Goal: Task Accomplishment & Management: Complete application form

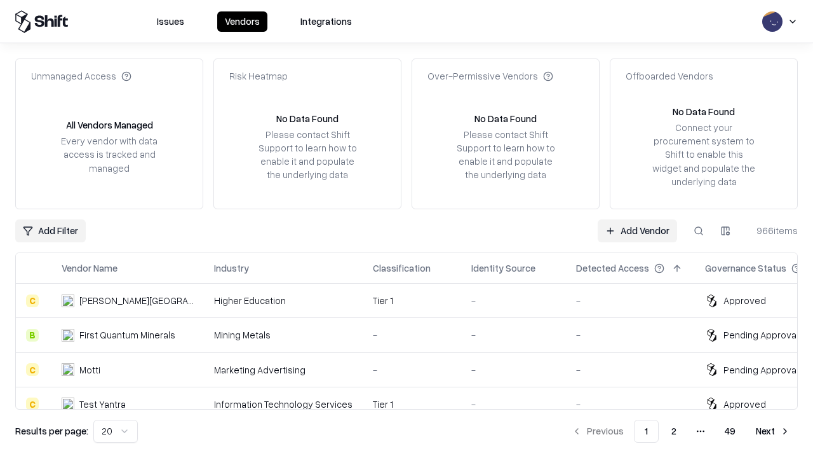
click at [637, 230] on link "Add Vendor" at bounding box center [637, 230] width 79 height 23
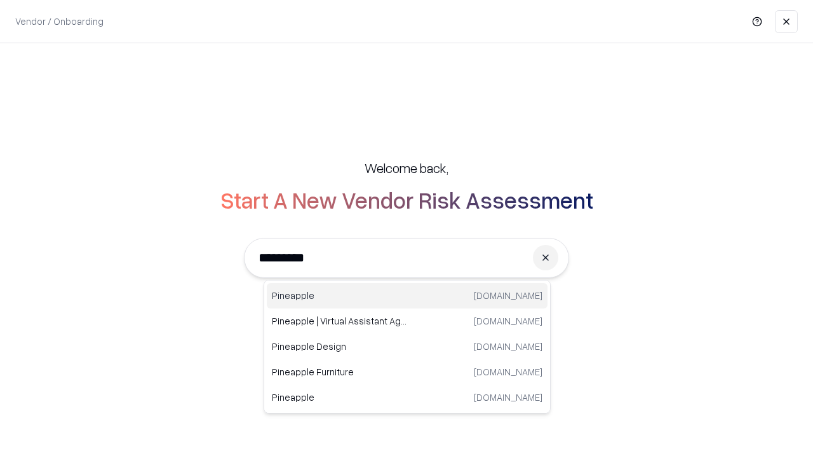
click at [407, 295] on div "Pineapple [DOMAIN_NAME]" at bounding box center [407, 295] width 281 height 25
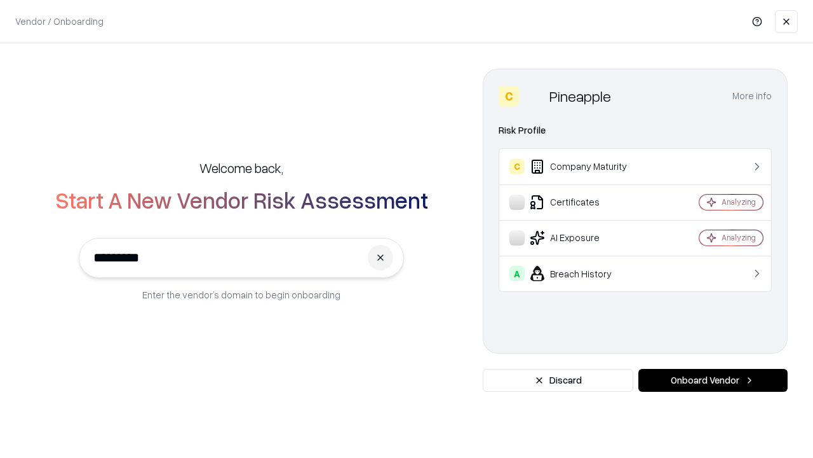
type input "*********"
click at [713, 380] on button "Onboard Vendor" at bounding box center [713, 380] width 149 height 23
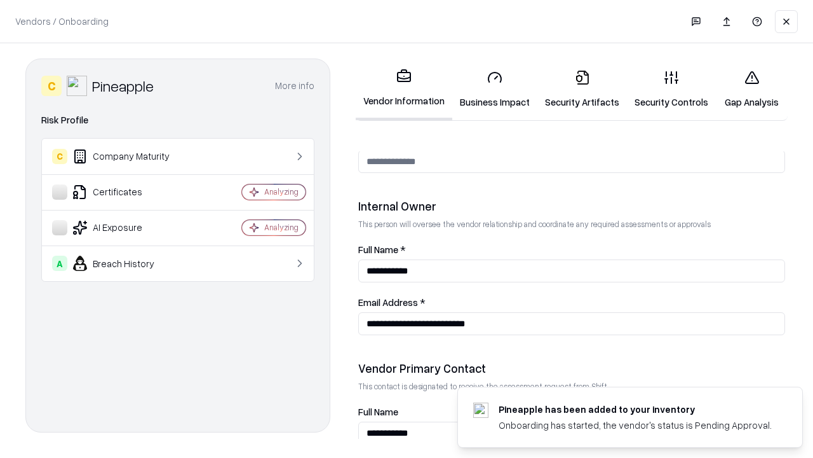
scroll to position [658, 0]
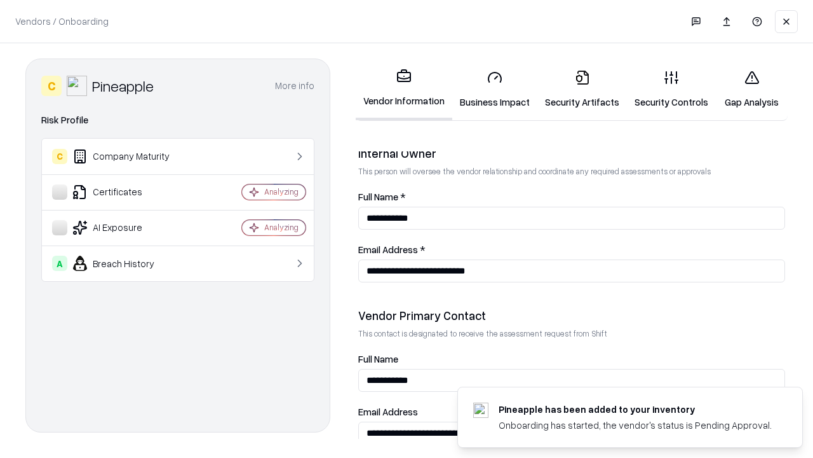
click at [495, 89] on link "Business Impact" at bounding box center [494, 89] width 85 height 59
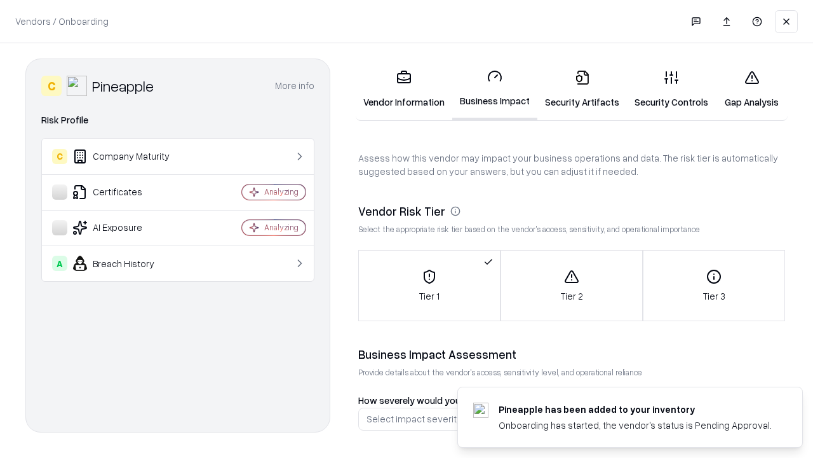
click at [582, 89] on link "Security Artifacts" at bounding box center [583, 89] width 90 height 59
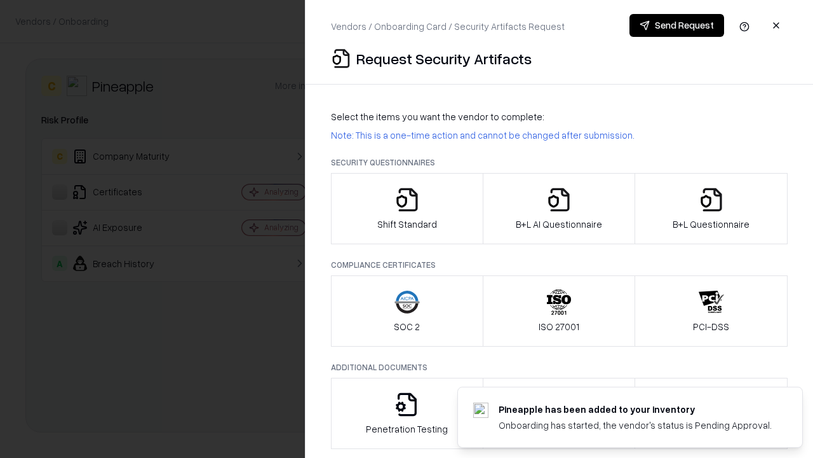
click at [407, 208] on icon "button" at bounding box center [407, 199] width 25 height 25
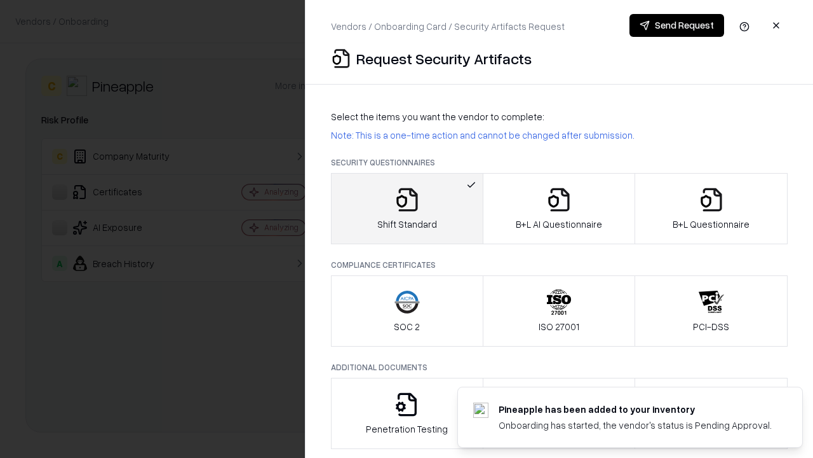
click at [677, 25] on button "Send Request" at bounding box center [677, 25] width 95 height 23
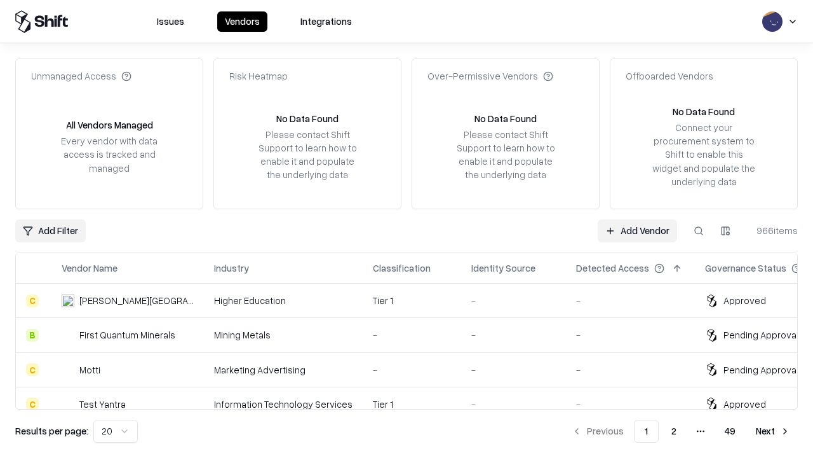
click at [699, 230] on button at bounding box center [699, 230] width 23 height 23
type input "*********"
click at [414, 431] on div "Tier 1" at bounding box center [412, 437] width 78 height 13
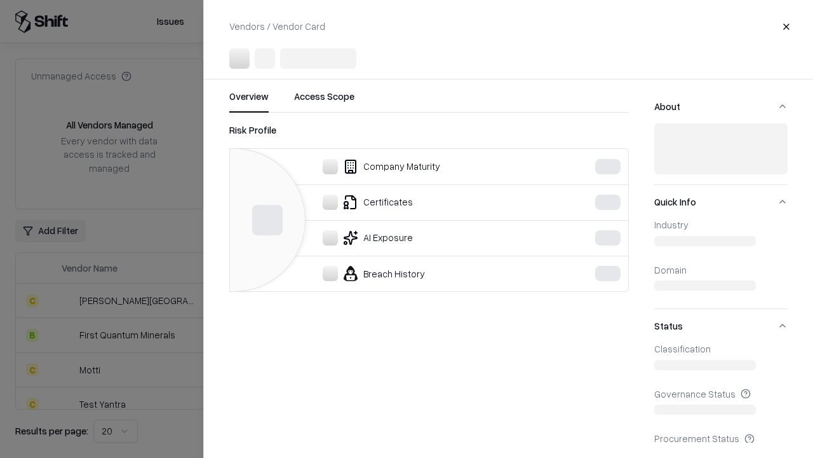
scroll to position [107, 0]
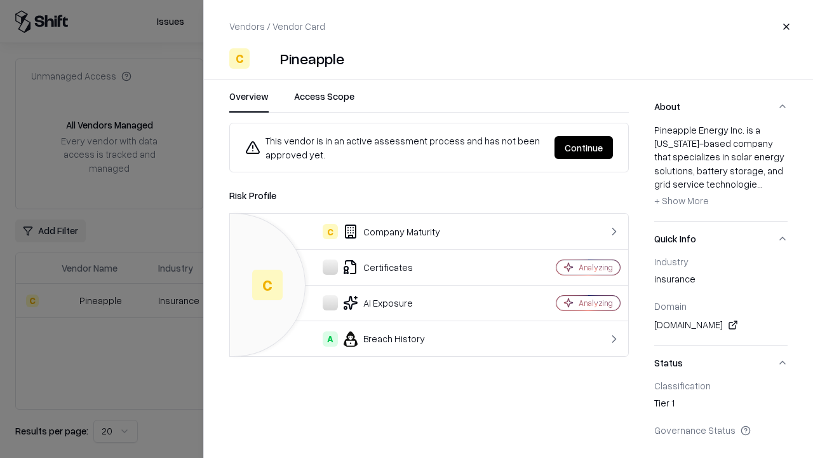
click at [584, 147] on button "Continue" at bounding box center [584, 147] width 58 height 23
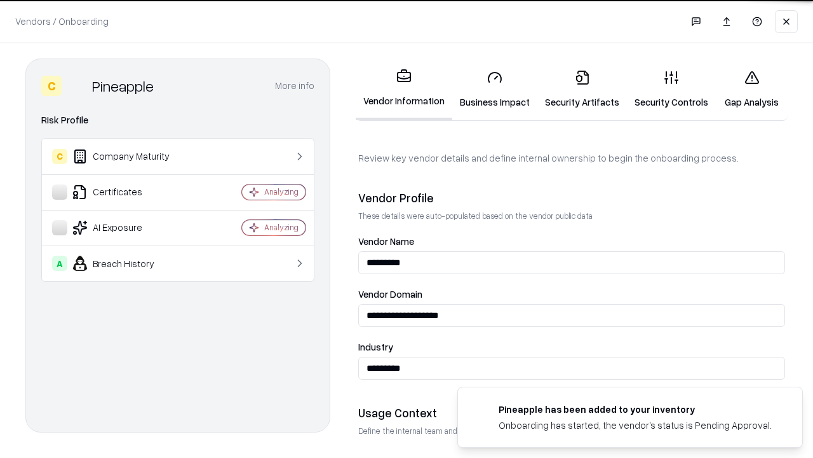
click at [582, 89] on link "Security Artifacts" at bounding box center [583, 89] width 90 height 59
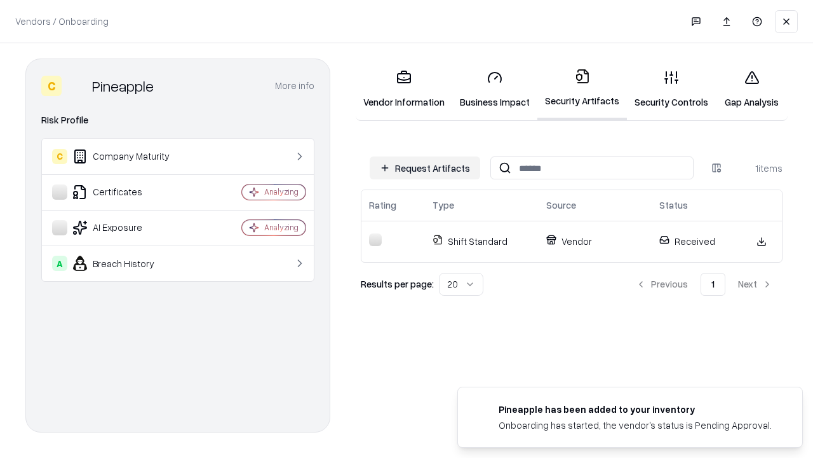
click at [672, 89] on link "Security Controls" at bounding box center [671, 89] width 89 height 59
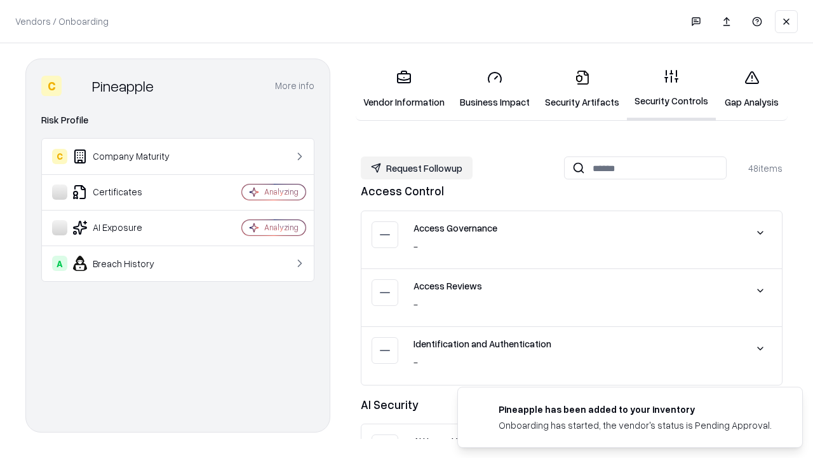
click at [417, 168] on button "Request Followup" at bounding box center [417, 167] width 112 height 23
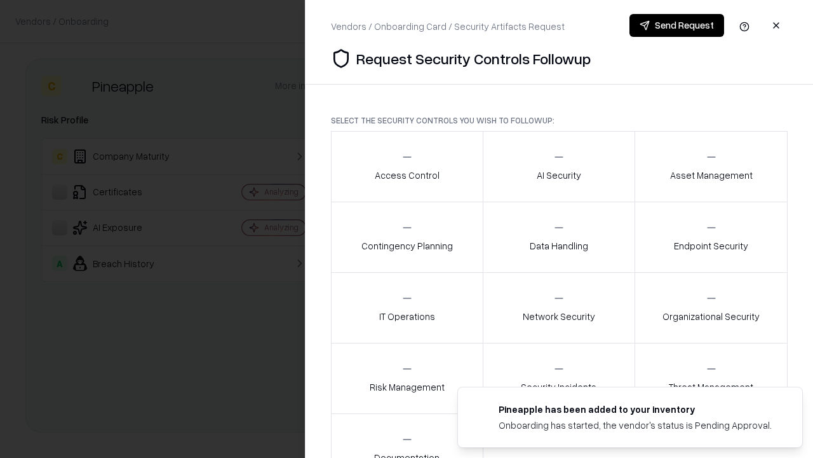
click at [407, 166] on div "Access Control" at bounding box center [407, 166] width 65 height 31
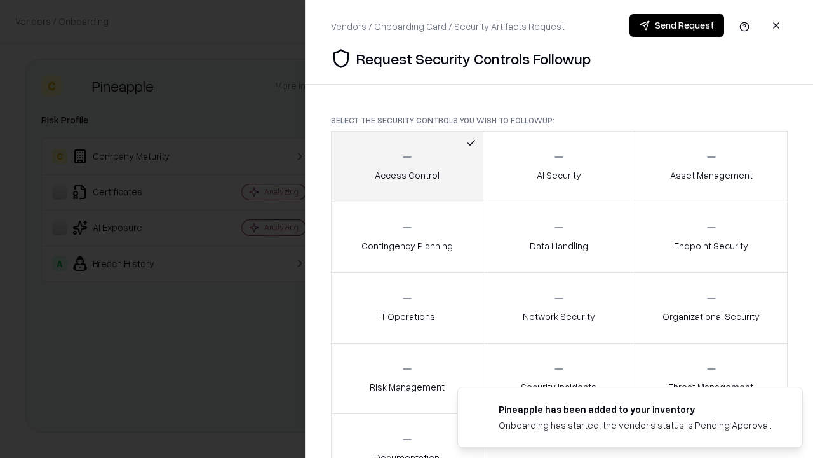
click at [677, 25] on button "Send Request" at bounding box center [677, 25] width 95 height 23
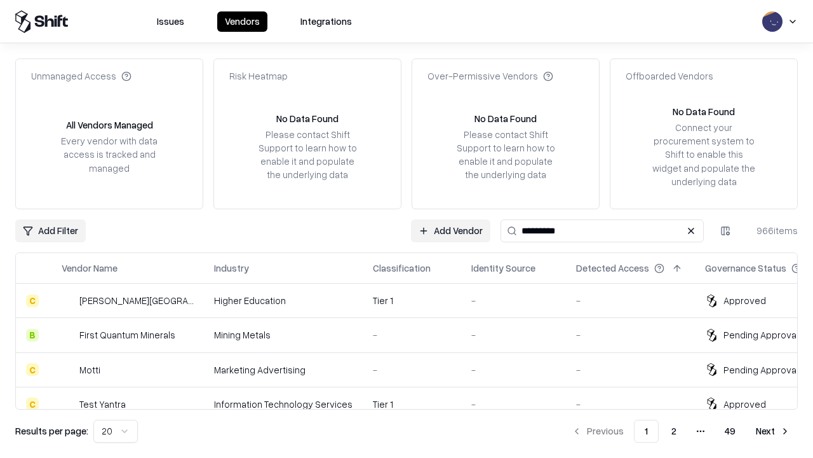
type input "*********"
click at [414, 431] on div "Tier 1" at bounding box center [412, 437] width 78 height 13
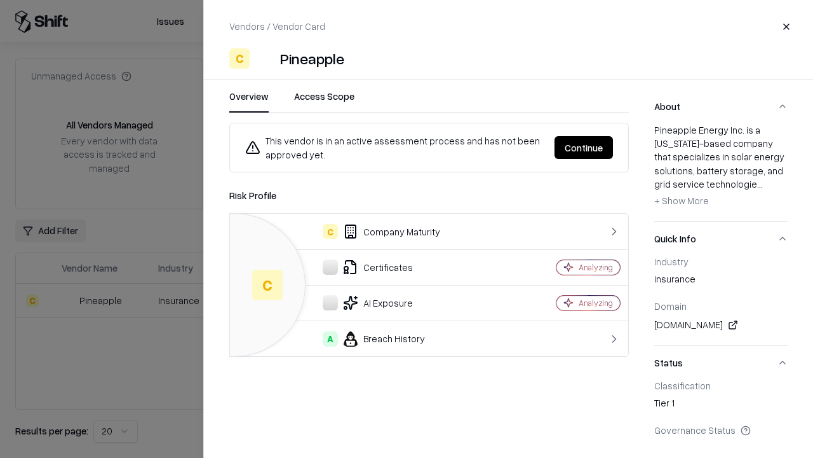
click at [584, 147] on button "Continue" at bounding box center [584, 147] width 58 height 23
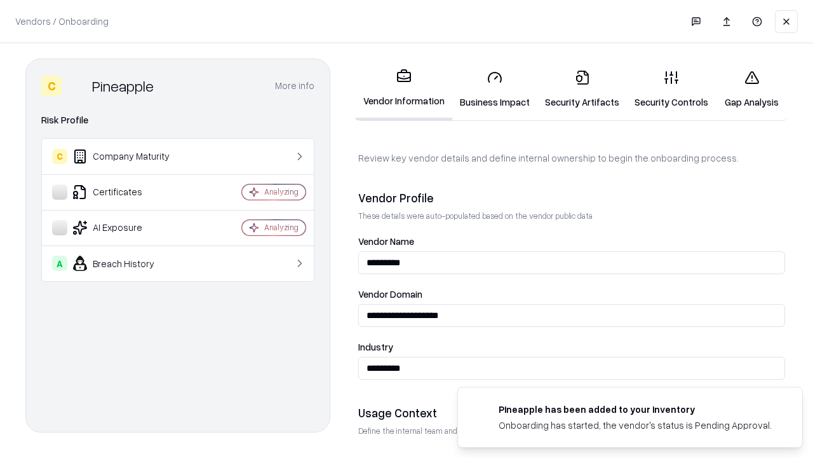
click at [752, 89] on link "Gap Analysis" at bounding box center [752, 89] width 72 height 59
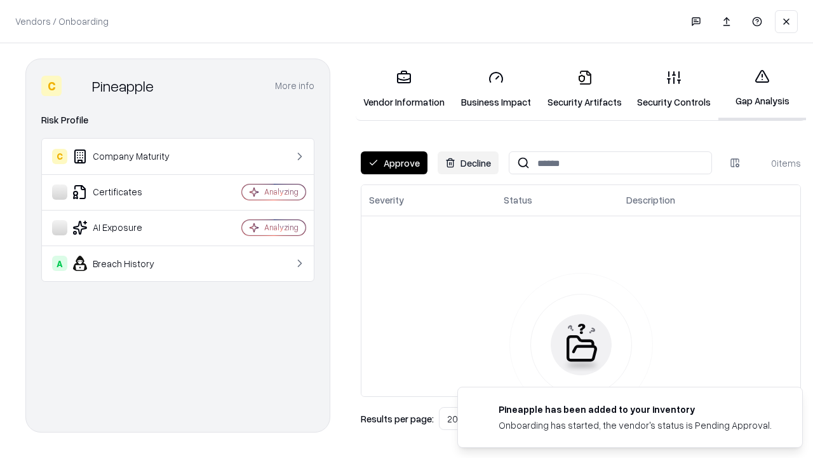
click at [394, 163] on button "Approve" at bounding box center [394, 162] width 67 height 23
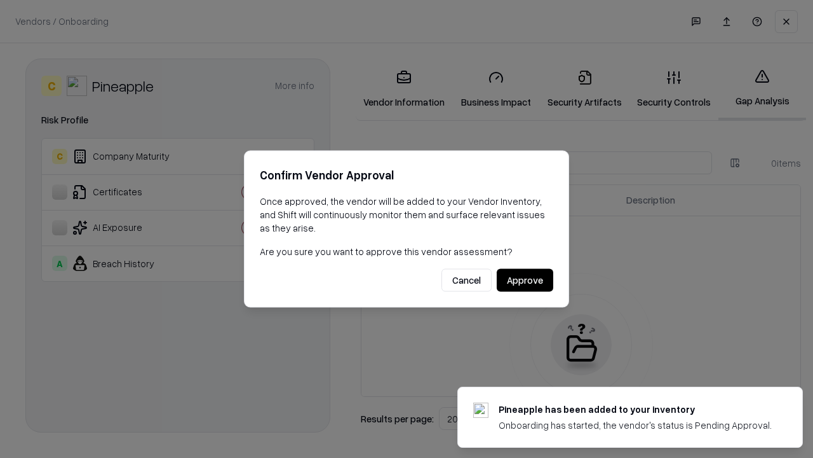
click at [525, 280] on button "Approve" at bounding box center [525, 280] width 57 height 23
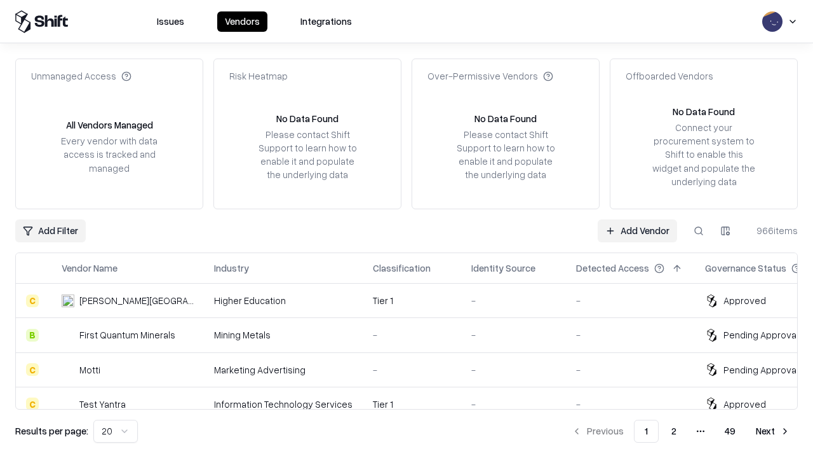
type input "*********"
click at [637, 230] on link "Add Vendor" at bounding box center [637, 230] width 79 height 23
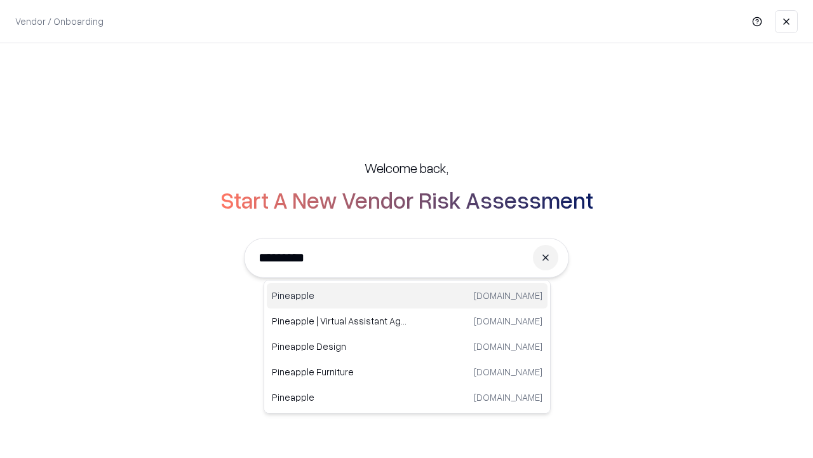
click at [407, 295] on div "Pineapple pineappleenergy.com" at bounding box center [407, 295] width 281 height 25
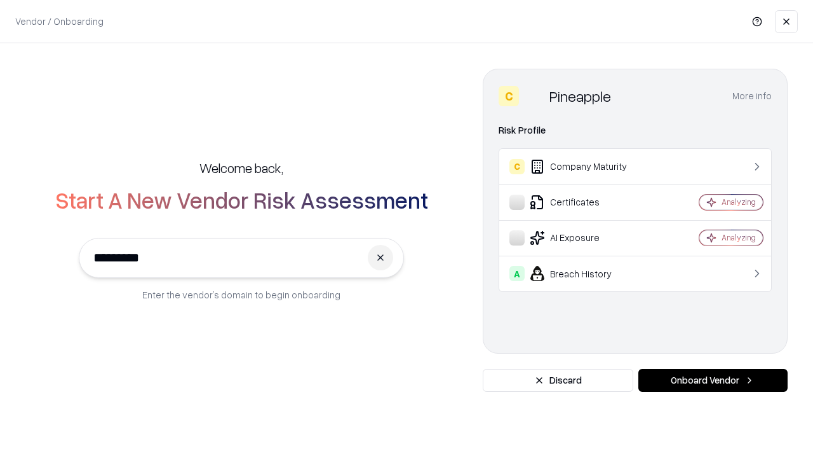
type input "*********"
click at [713, 380] on button "Onboard Vendor" at bounding box center [713, 380] width 149 height 23
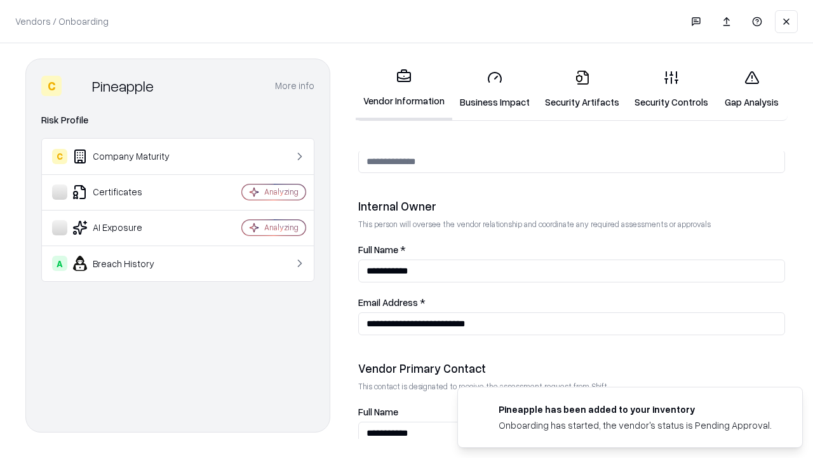
scroll to position [658, 0]
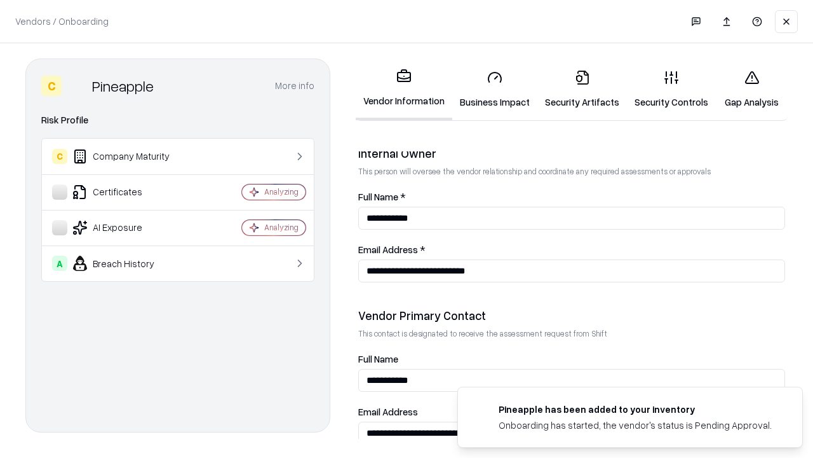
click at [752, 89] on link "Gap Analysis" at bounding box center [752, 89] width 72 height 59
